Goal: Book appointment/travel/reservation

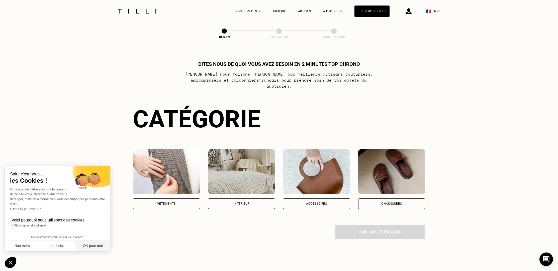
click at [88, 250] on button "OK pour moi" at bounding box center [92, 246] width 35 height 11
checkbox input "true"
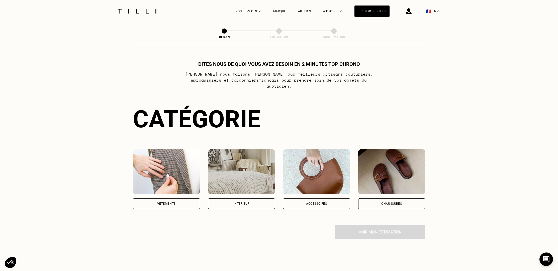
click at [260, 199] on div "Intérieur" at bounding box center [241, 204] width 67 height 11
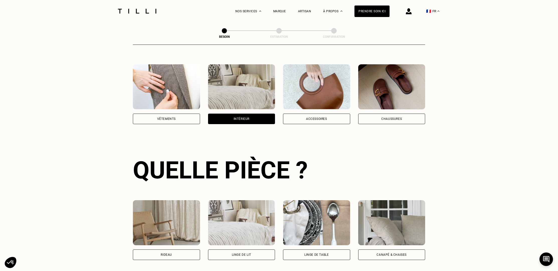
scroll to position [163, 0]
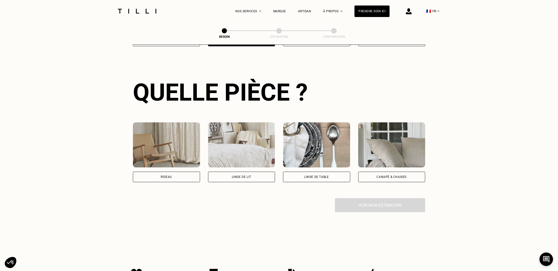
click at [167, 176] on div "Rideau" at bounding box center [166, 177] width 11 height 3
select select "FR"
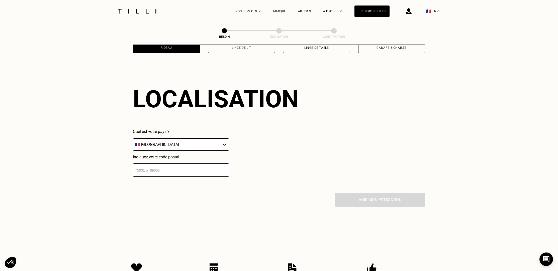
scroll to position [299, 0]
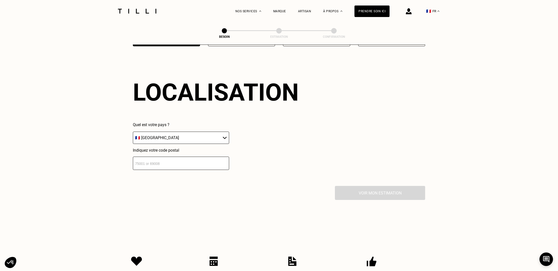
click at [174, 159] on input "number" at bounding box center [181, 163] width 96 height 13
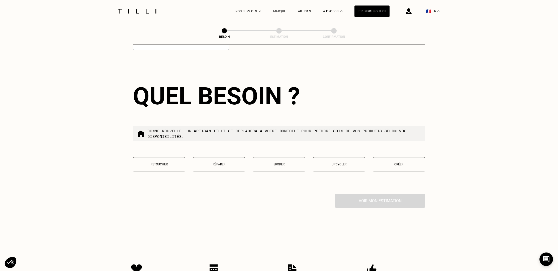
scroll to position [422, 0]
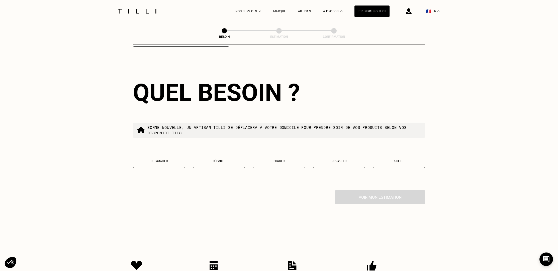
type input "92300"
click at [161, 159] on p "Retoucher" at bounding box center [159, 161] width 47 height 4
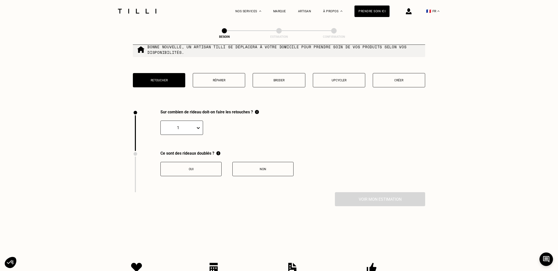
scroll to position [550, 0]
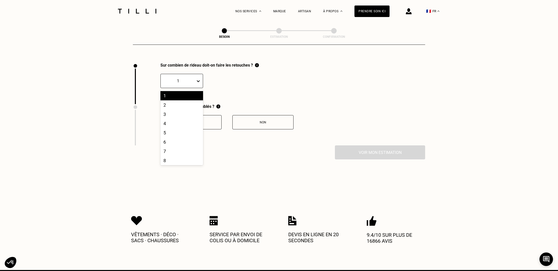
click at [201, 77] on div at bounding box center [199, 81] width 7 height 9
click at [181, 110] on div "3" at bounding box center [181, 114] width 43 height 9
click at [275, 115] on button "Non" at bounding box center [262, 122] width 61 height 14
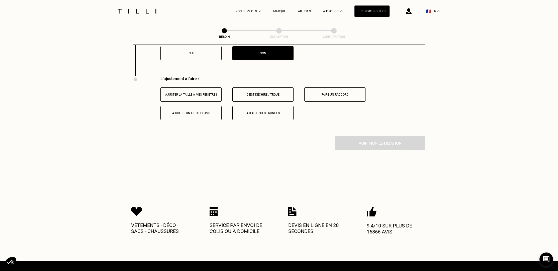
scroll to position [632, 0]
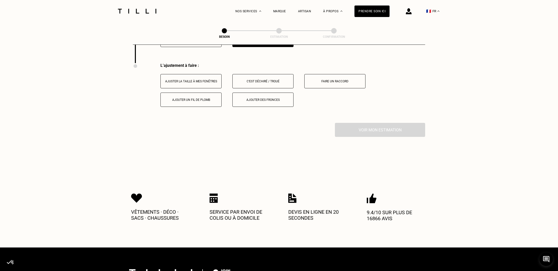
click at [190, 74] on button "Ajuster la taille à mes fenêtres" at bounding box center [190, 81] width 61 height 14
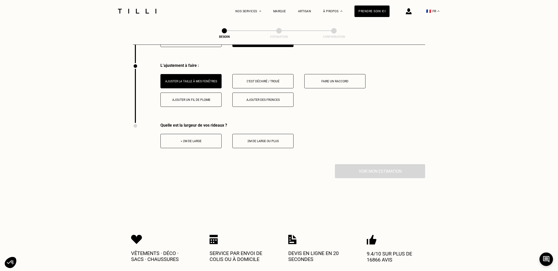
click at [214, 140] on div "< 2m de large" at bounding box center [191, 142] width 56 height 4
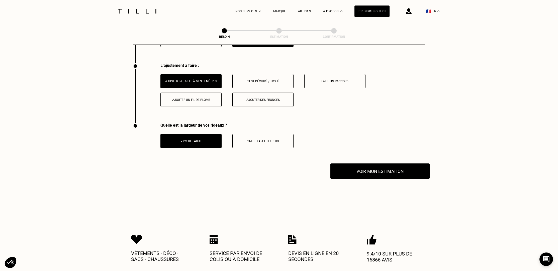
click at [372, 166] on button "Voir mon estimation" at bounding box center [379, 172] width 99 height 16
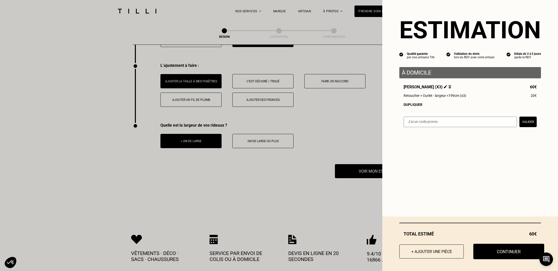
click at [503, 252] on button "Continuer" at bounding box center [508, 252] width 71 height 16
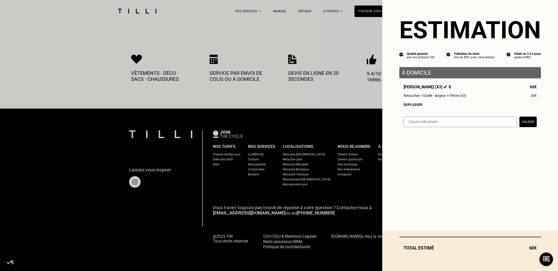
scroll to position [235, 0]
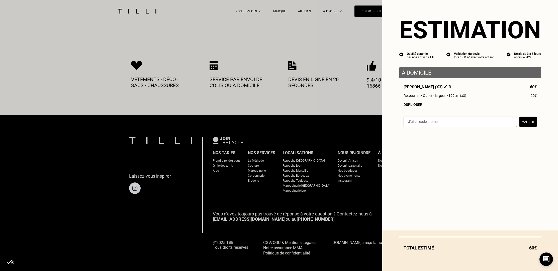
select select "FR"
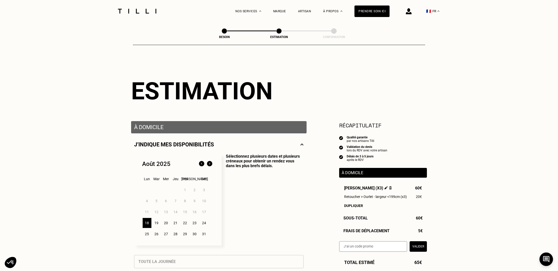
click at [185, 235] on div "29" at bounding box center [185, 234] width 9 height 10
